Goal: Transaction & Acquisition: Purchase product/service

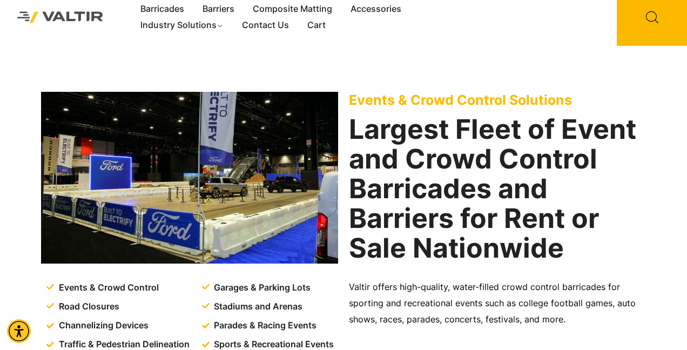
scroll to position [9, 0]
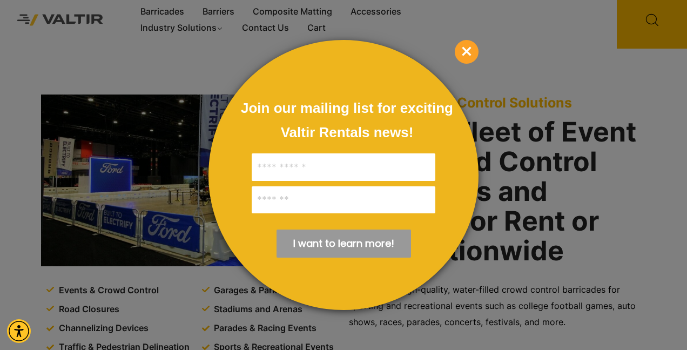
click at [464, 55] on span "×" at bounding box center [467, 52] width 24 height 24
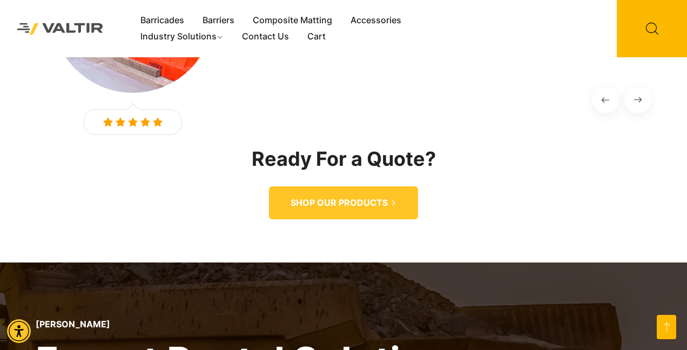
scroll to position [1698, 0]
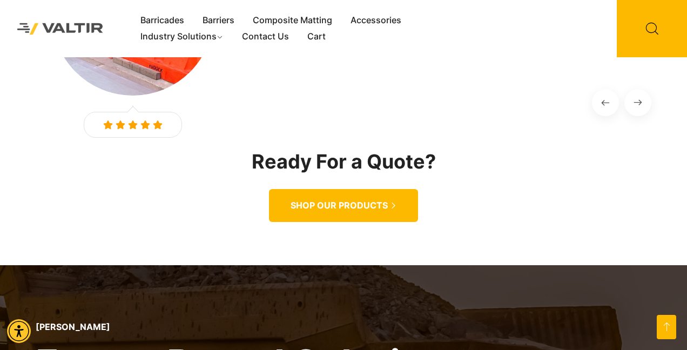
click at [380, 200] on span "SHOP OUR PRODUCTS" at bounding box center [339, 205] width 97 height 11
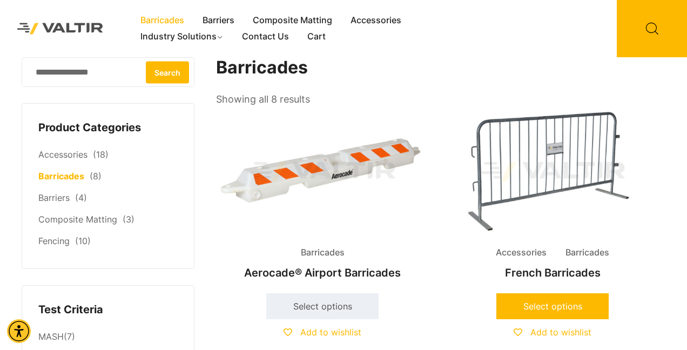
click at [542, 310] on link "Select options" at bounding box center [552, 306] width 112 height 26
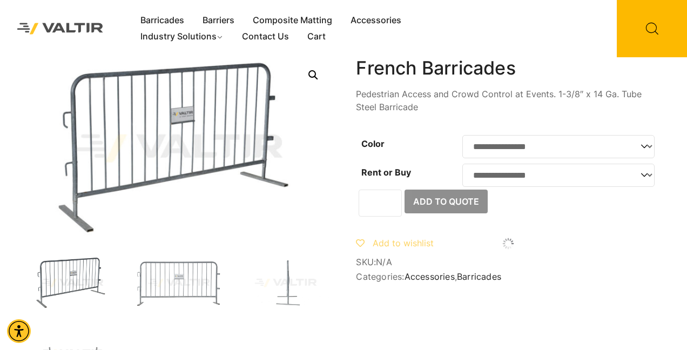
click at [524, 153] on select "**********" at bounding box center [558, 146] width 192 height 23
click at [530, 172] on select "**********" at bounding box center [558, 175] width 192 height 23
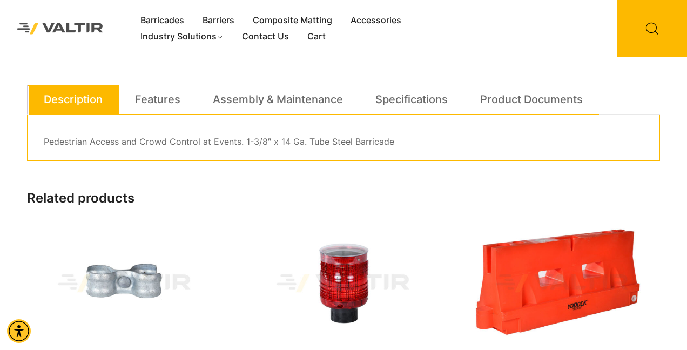
scroll to position [324, 0]
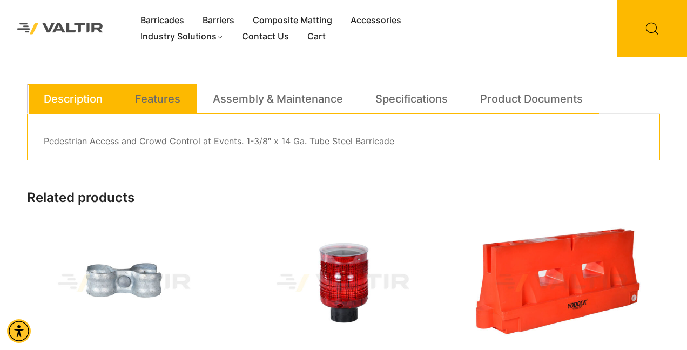
click at [189, 96] on li "Features" at bounding box center [158, 99] width 78 height 30
click at [157, 92] on link "Features" at bounding box center [157, 98] width 45 height 29
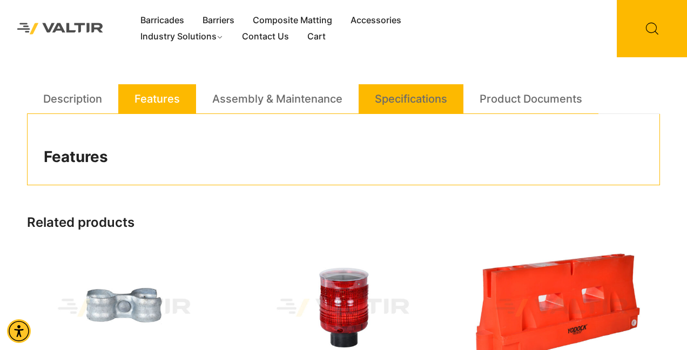
click at [429, 104] on link "Specifications" at bounding box center [411, 98] width 72 height 29
